Goal: Task Accomplishment & Management: Manage account settings

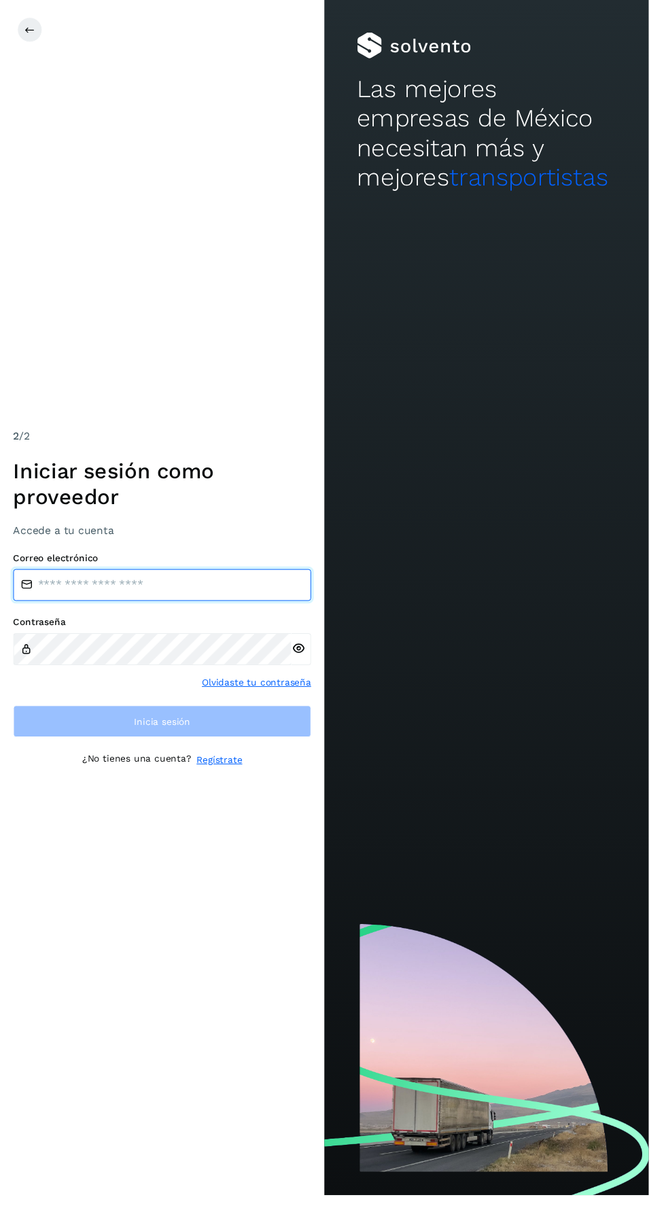
click at [182, 617] on input "email" at bounding box center [167, 600] width 306 height 33
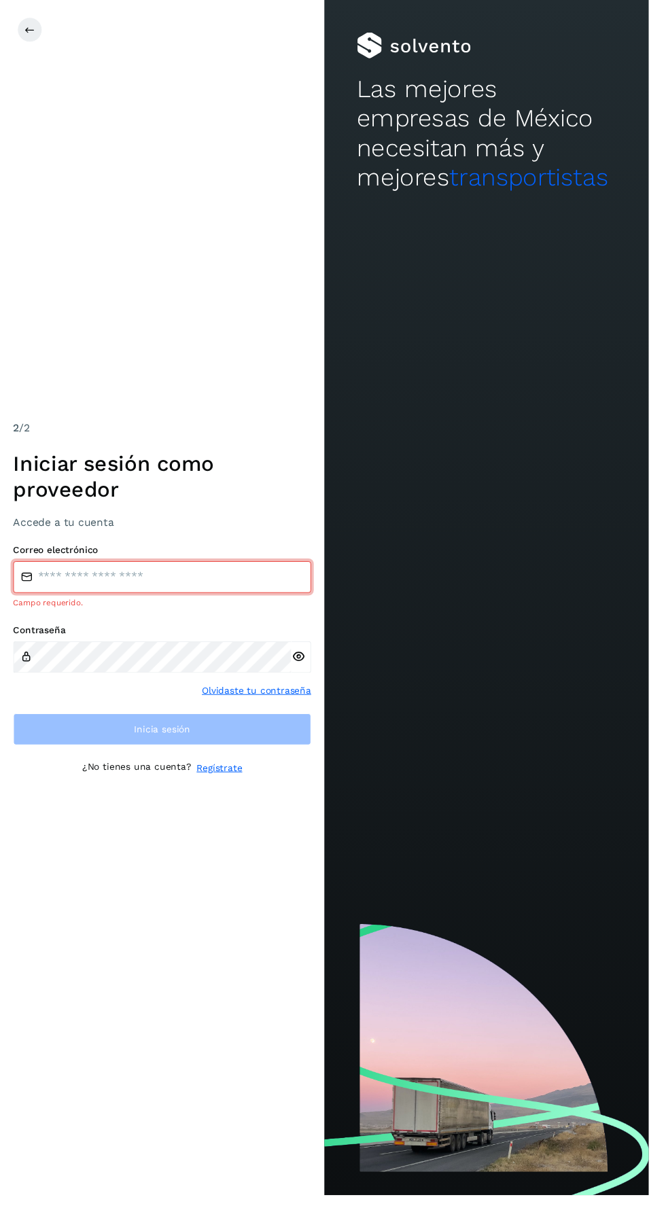
type input "**********"
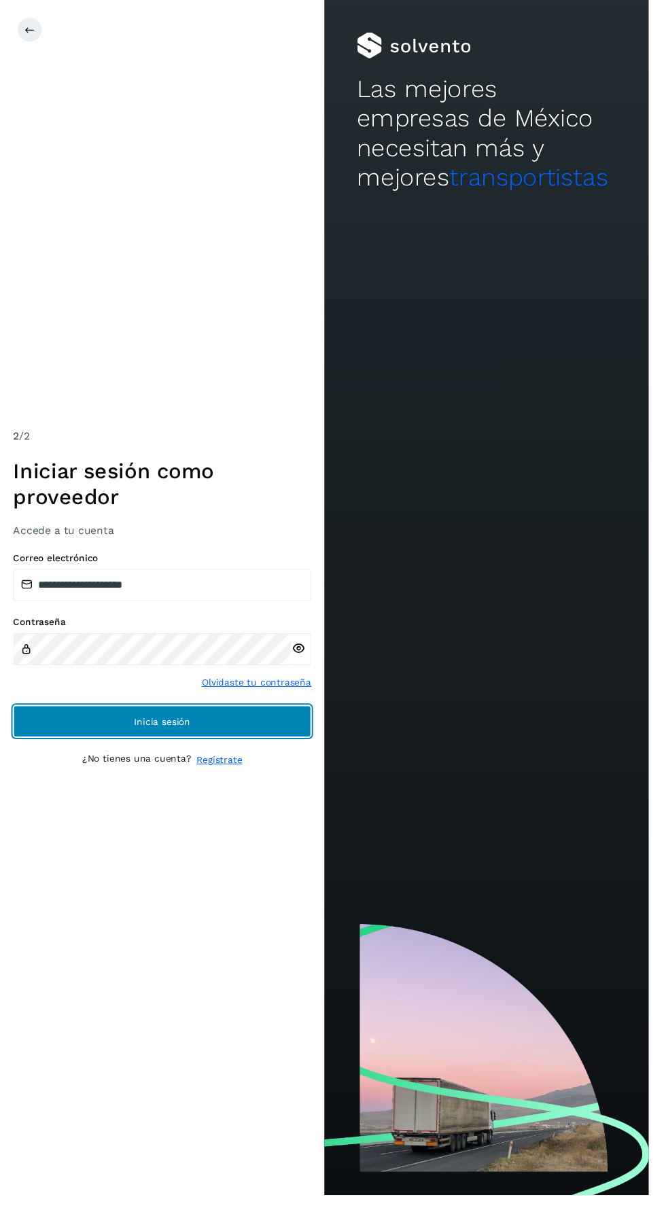
click at [264, 757] on button "Inicia sesión" at bounding box center [167, 740] width 306 height 33
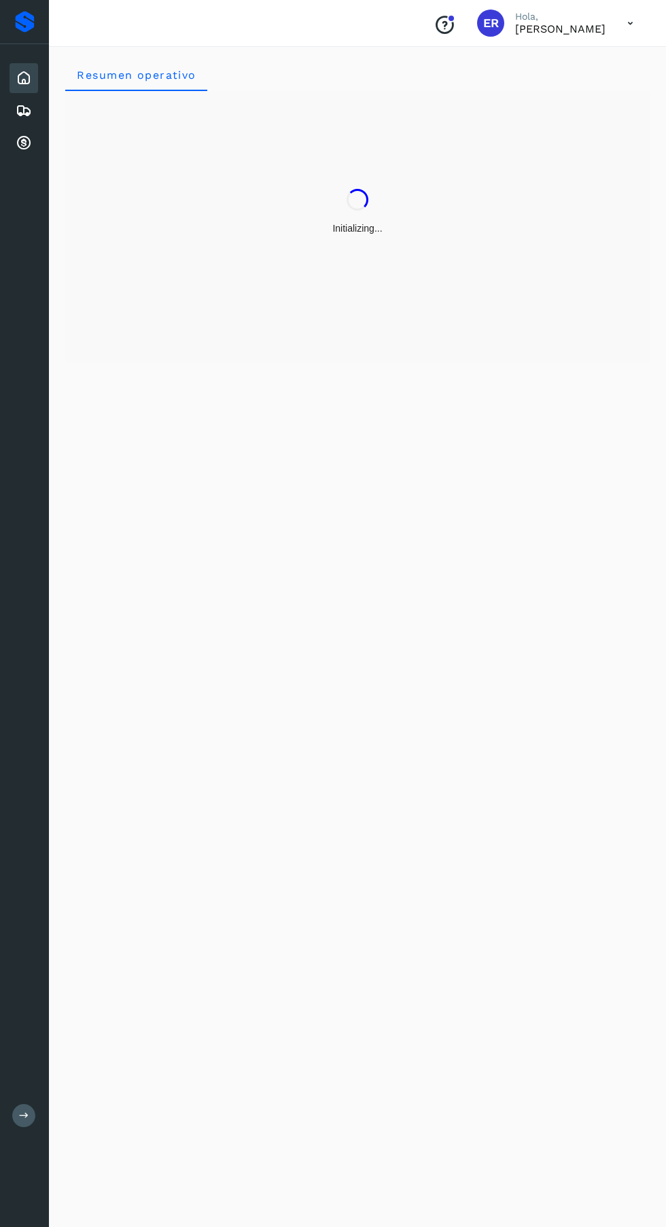
click at [22, 143] on icon at bounding box center [24, 143] width 16 height 16
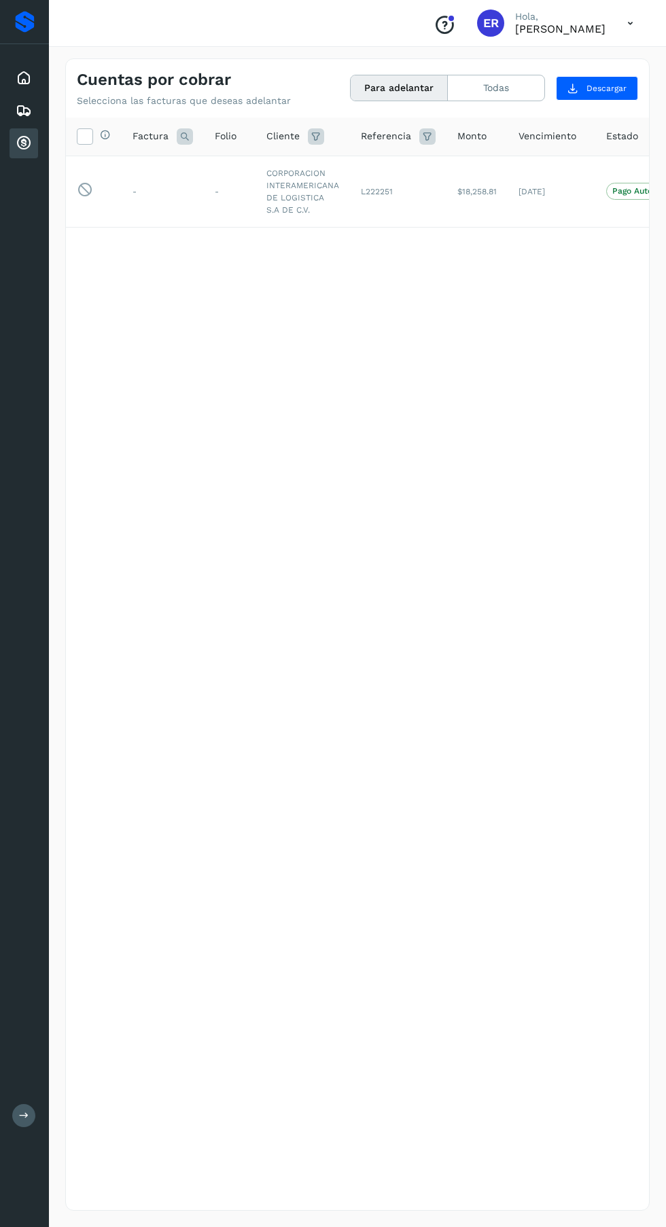
scroll to position [0, 113]
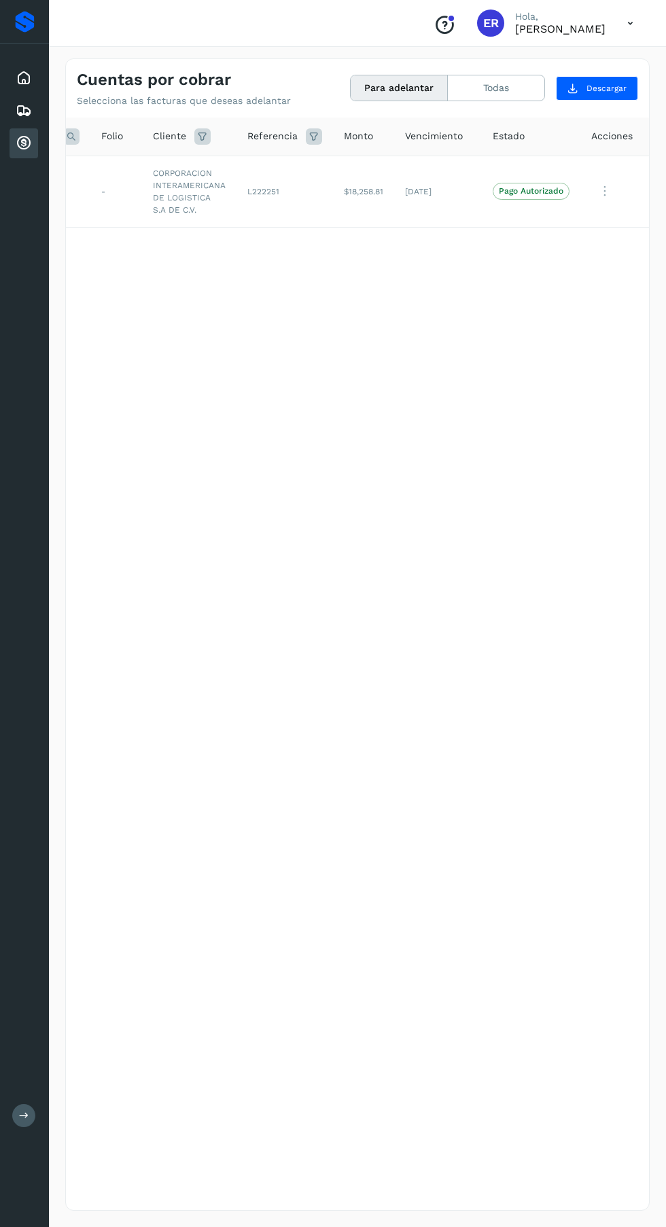
click at [624, 29] on icon at bounding box center [630, 24] width 28 height 28
click at [558, 64] on div "Cerrar sesión" at bounding box center [563, 61] width 162 height 26
